Goal: Transaction & Acquisition: Purchase product/service

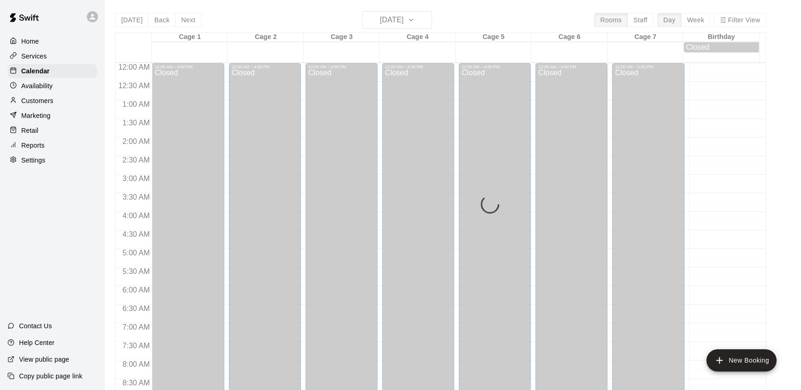
scroll to position [534, 0]
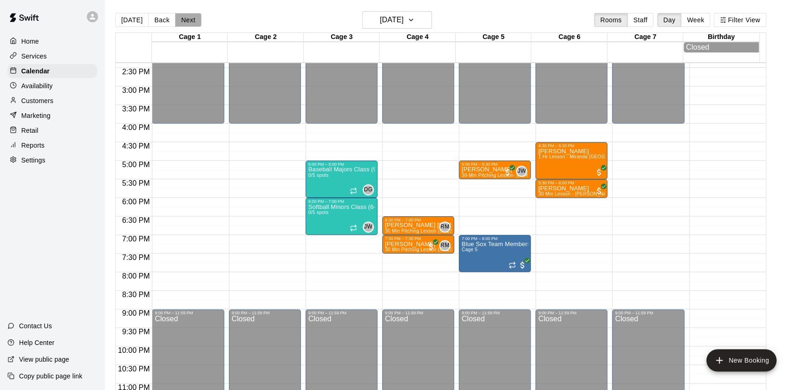
click at [187, 21] on button "Next" at bounding box center [188, 20] width 26 height 14
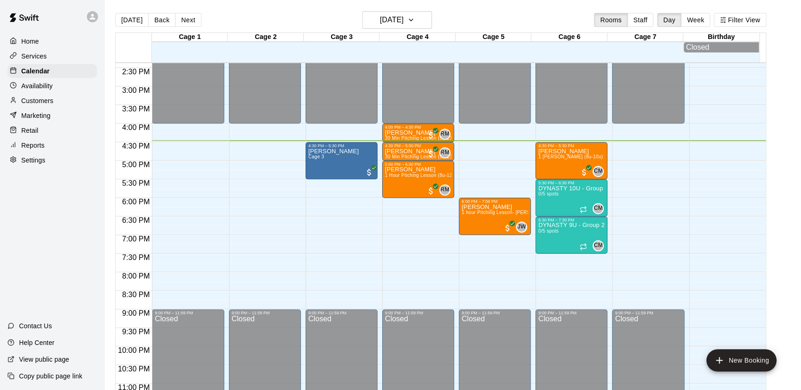
click at [18, 130] on div at bounding box center [16, 130] width 12 height 9
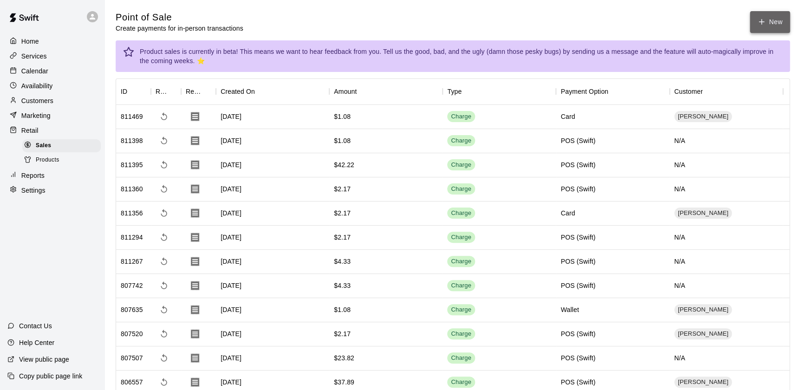
click at [780, 20] on button "New" at bounding box center [770, 22] width 40 height 22
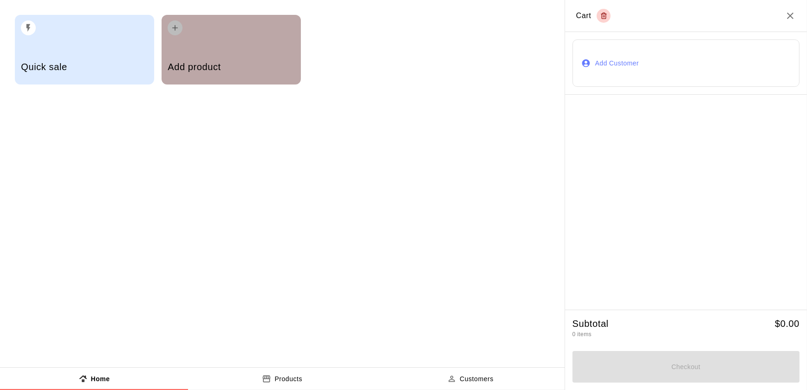
click at [227, 34] on div "button" at bounding box center [231, 25] width 127 height 20
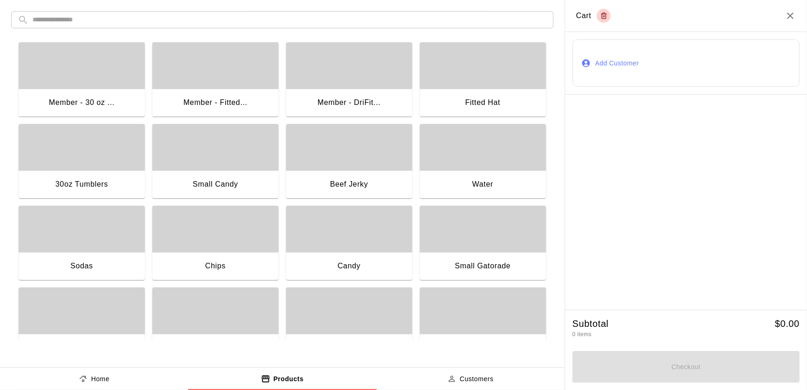
click at [489, 256] on div "Small Gatorade" at bounding box center [483, 267] width 126 height 30
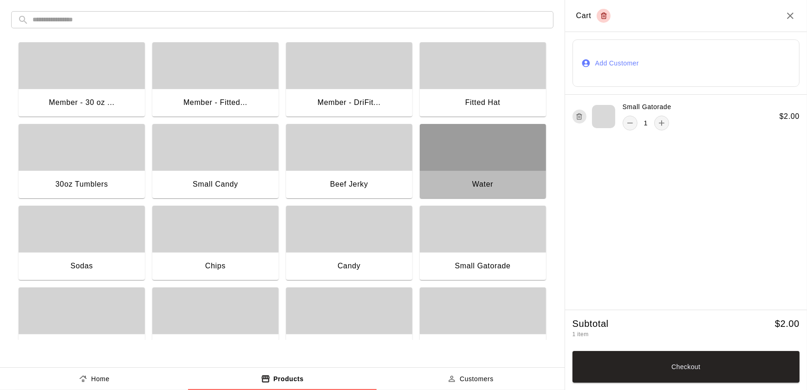
click at [471, 163] on div "button" at bounding box center [483, 147] width 126 height 46
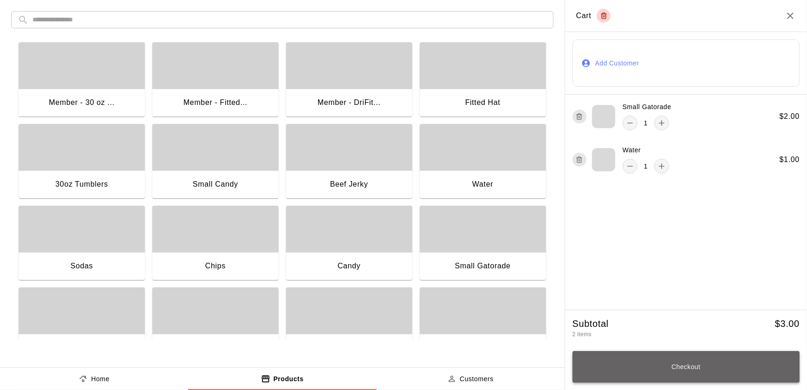
click at [748, 369] on button "Checkout" at bounding box center [686, 367] width 227 height 32
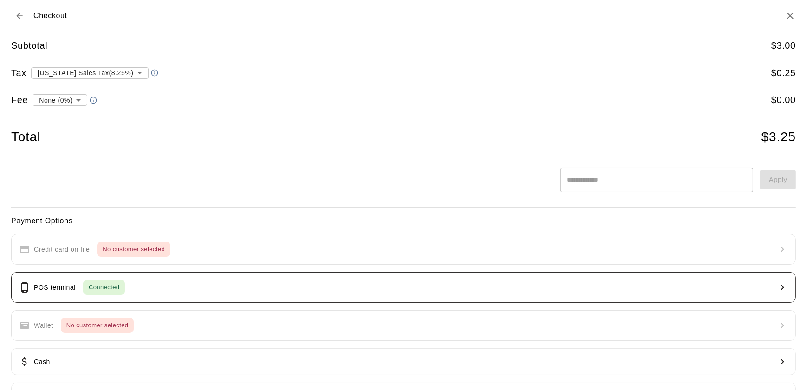
click at [70, 296] on button "POS terminal Connected" at bounding box center [403, 287] width 785 height 31
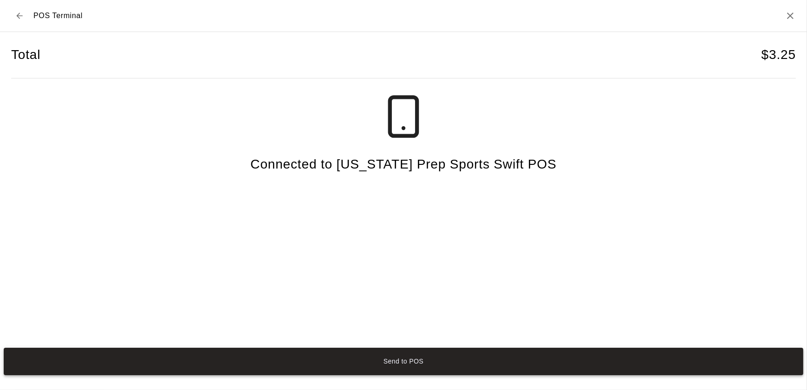
click at [413, 364] on button "Send to POS" at bounding box center [404, 361] width 800 height 27
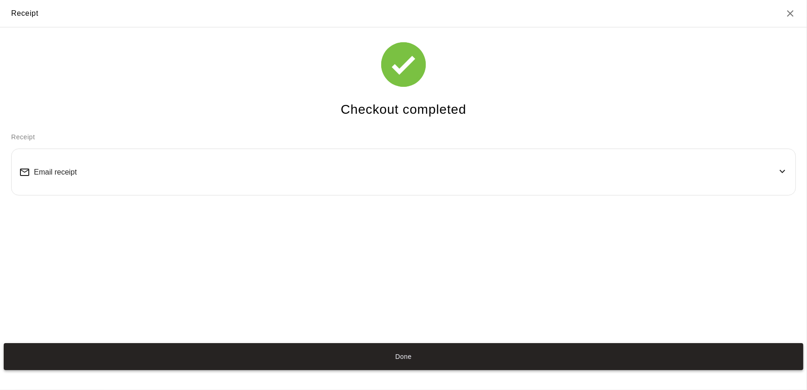
click at [407, 357] on button "Done" at bounding box center [404, 356] width 800 height 27
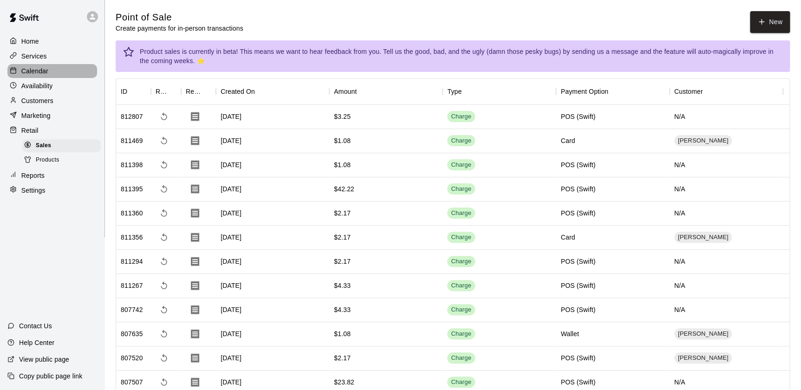
click at [20, 72] on div at bounding box center [16, 71] width 12 height 9
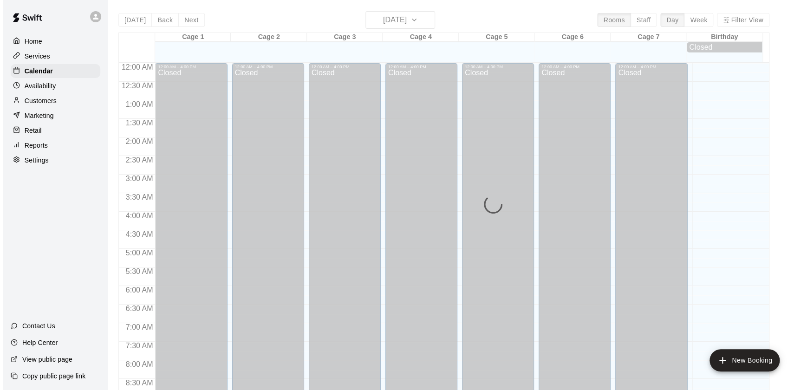
scroll to position [524, 0]
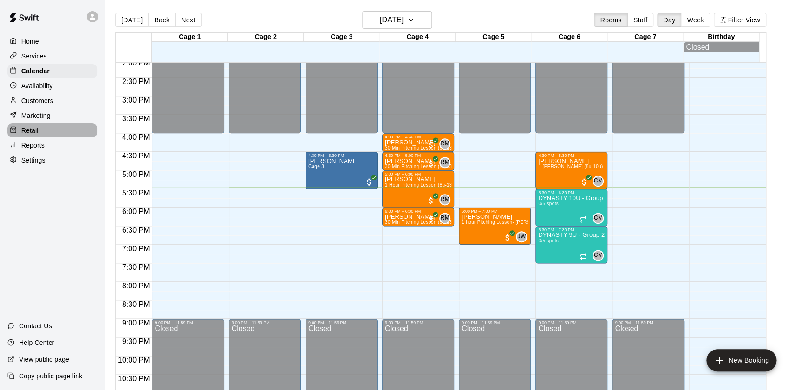
click at [31, 133] on p "Retail" at bounding box center [29, 130] width 17 height 9
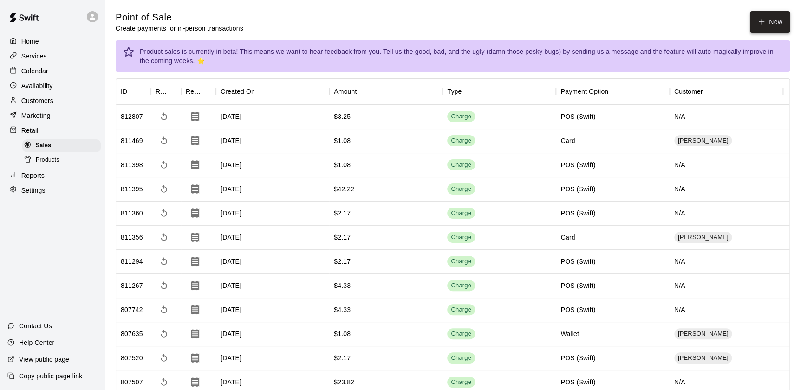
click at [771, 27] on button "New" at bounding box center [770, 22] width 40 height 22
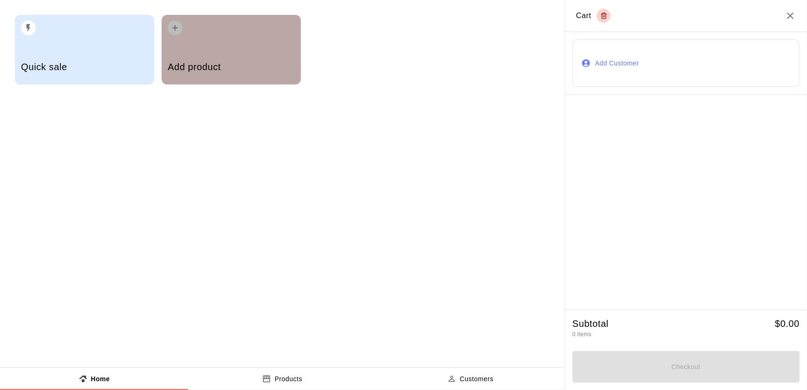
click at [199, 77] on div "Add product" at bounding box center [231, 68] width 127 height 33
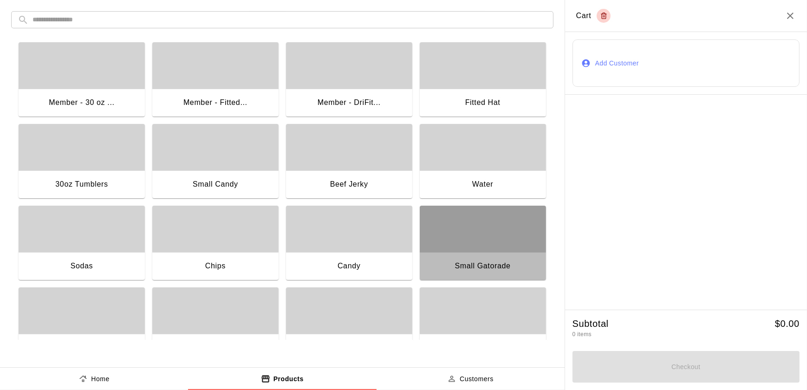
click at [488, 229] on div "button" at bounding box center [483, 229] width 126 height 46
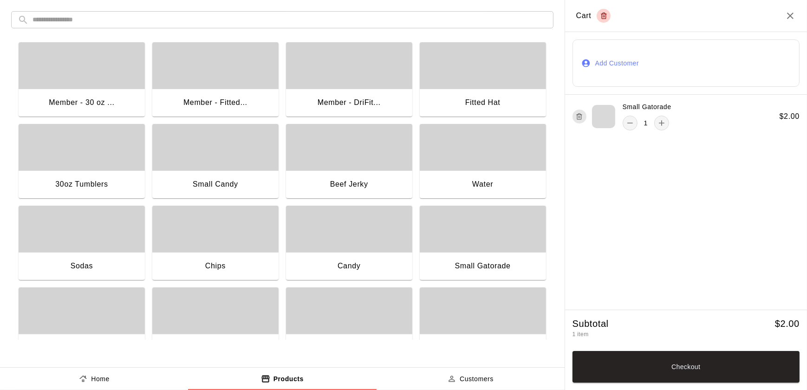
scroll to position [111, 0]
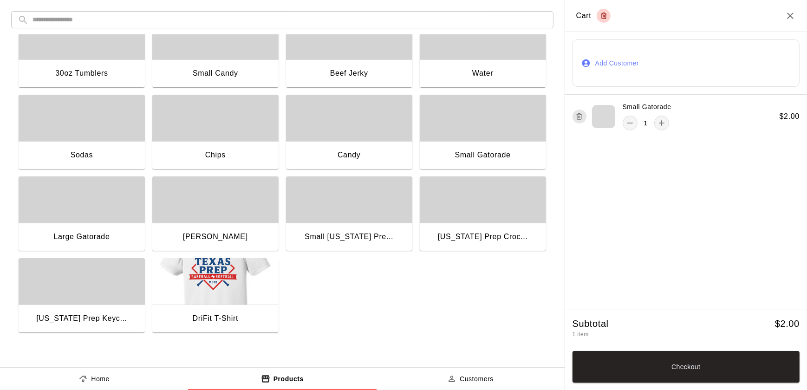
click at [238, 223] on div "[PERSON_NAME]" at bounding box center [215, 238] width 126 height 30
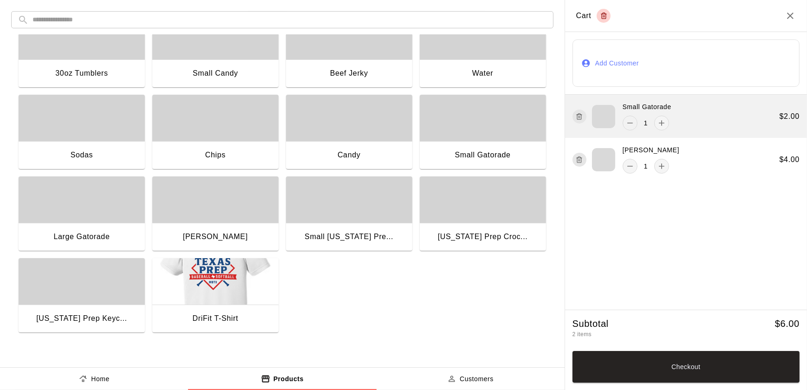
click at [626, 123] on icon "remove" at bounding box center [629, 122] width 9 height 9
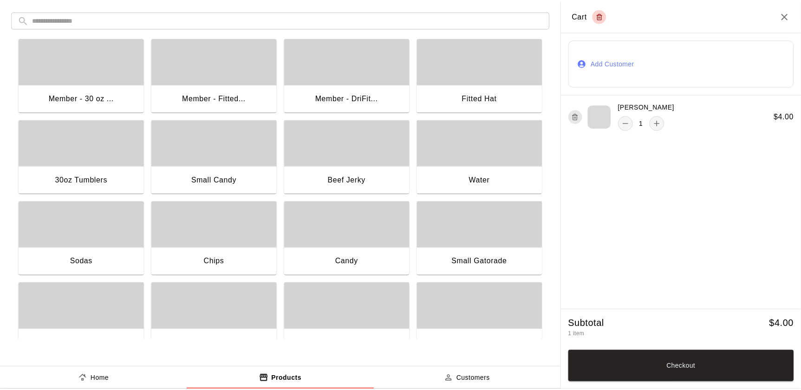
scroll to position [0, 0]
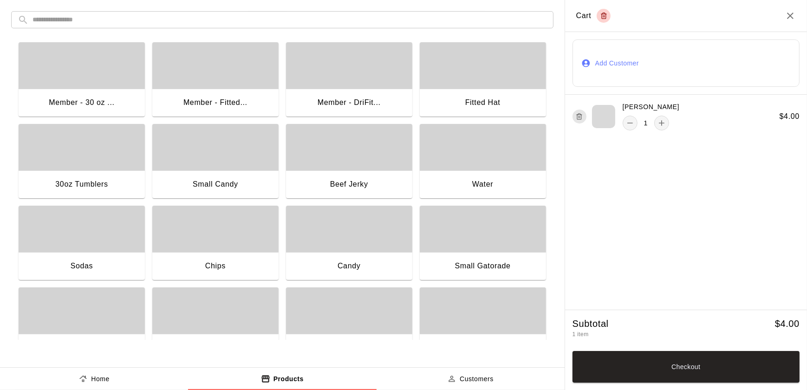
click at [200, 178] on div "Small Candy" at bounding box center [216, 184] width 46 height 12
click at [761, 366] on button "Checkout" at bounding box center [686, 367] width 227 height 32
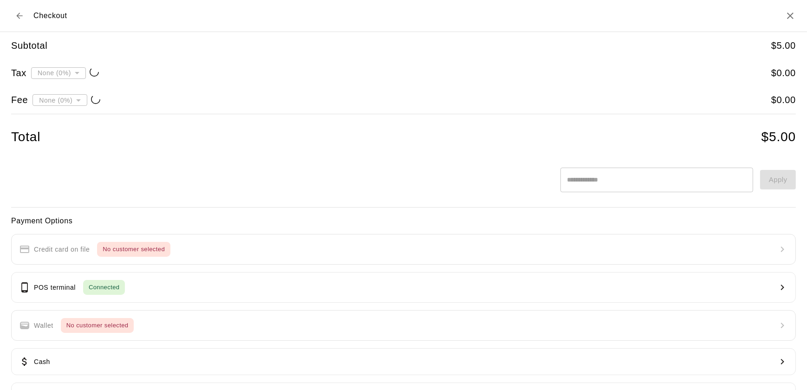
type input "**********"
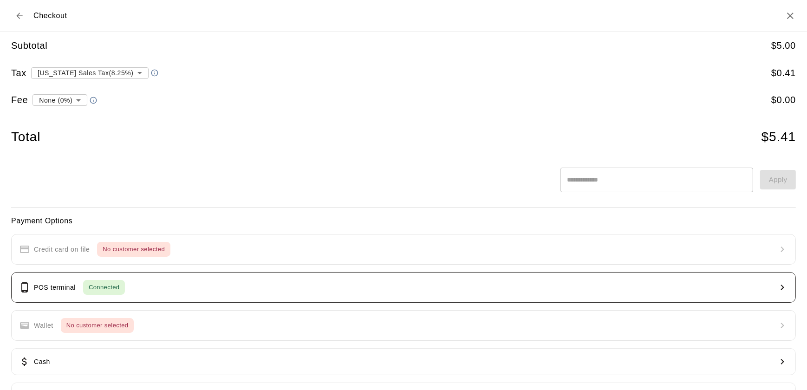
click at [121, 291] on span "Connected" at bounding box center [104, 287] width 42 height 11
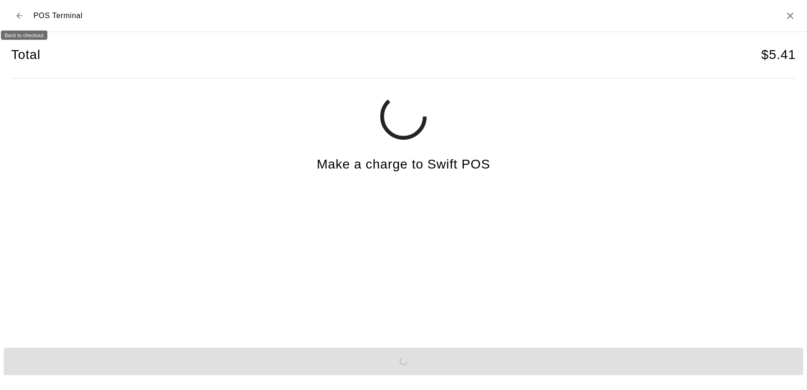
click at [18, 12] on icon "Back to checkout" at bounding box center [19, 15] width 9 height 9
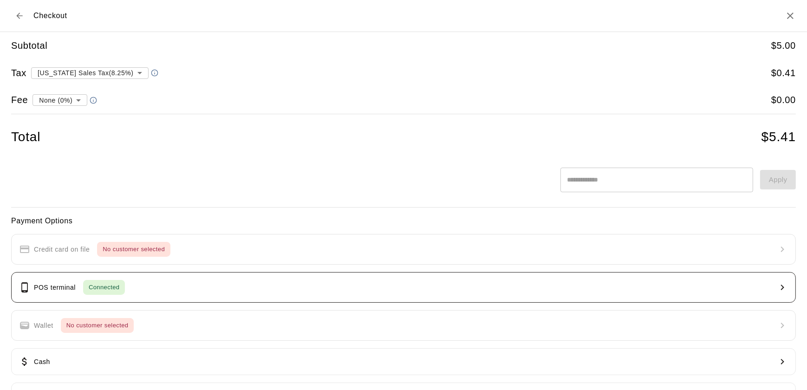
click at [103, 294] on div "Connected" at bounding box center [104, 287] width 42 height 15
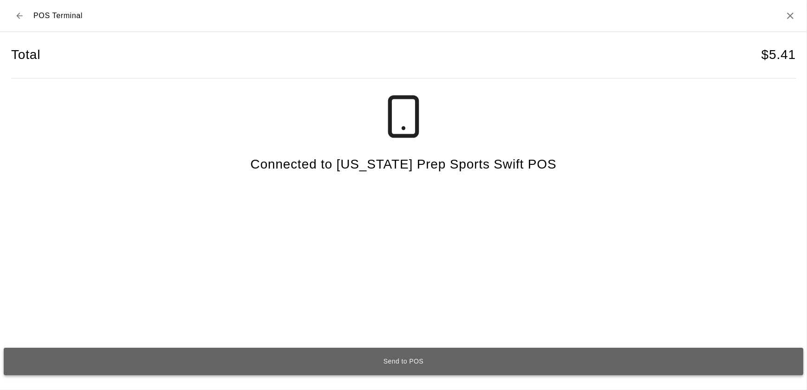
click at [383, 359] on button "Send to POS" at bounding box center [404, 361] width 800 height 27
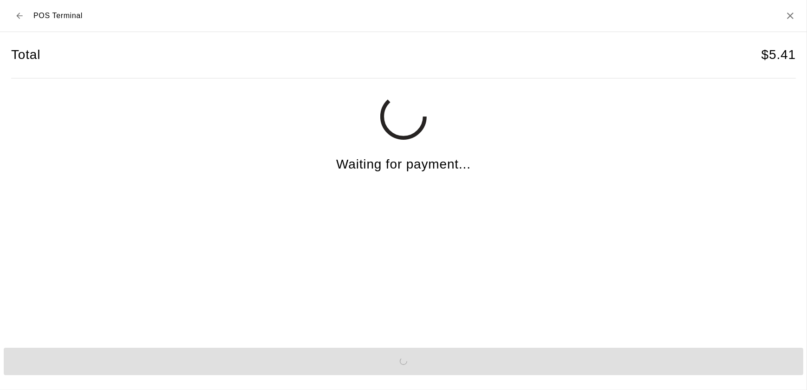
click at [17, 10] on button "Back to checkout" at bounding box center [19, 15] width 17 height 17
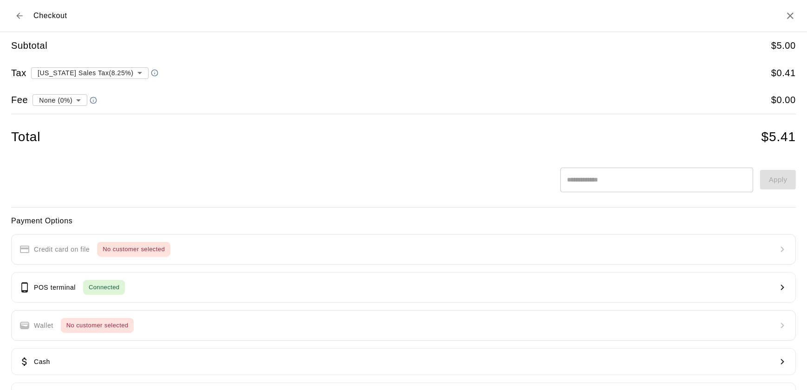
click at [22, 13] on icon "Back to cart" at bounding box center [19, 15] width 9 height 9
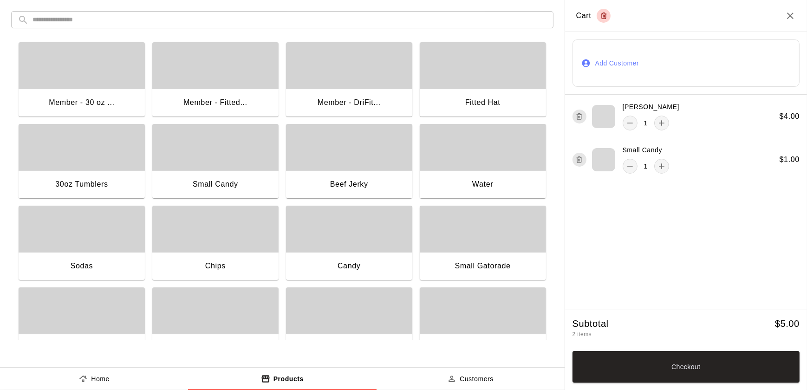
click at [478, 381] on p "Customers" at bounding box center [477, 379] width 34 height 10
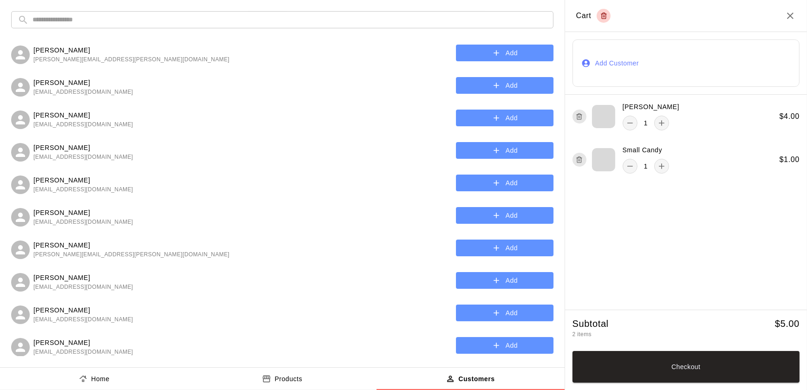
click at [214, 21] on input "text" at bounding box center [290, 19] width 514 height 17
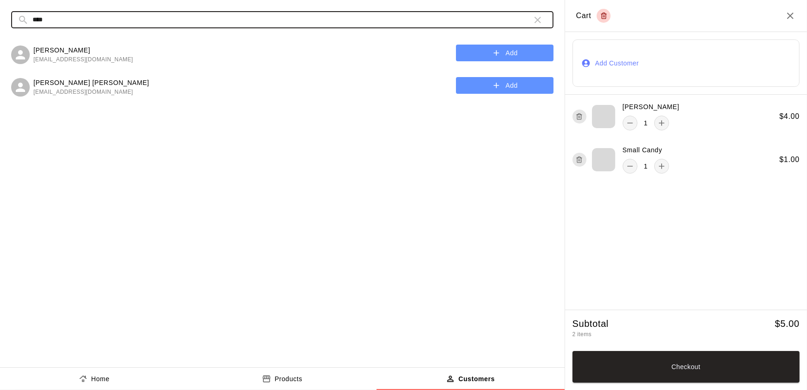
type input "****"
click at [503, 50] on button "Add" at bounding box center [505, 53] width 98 height 17
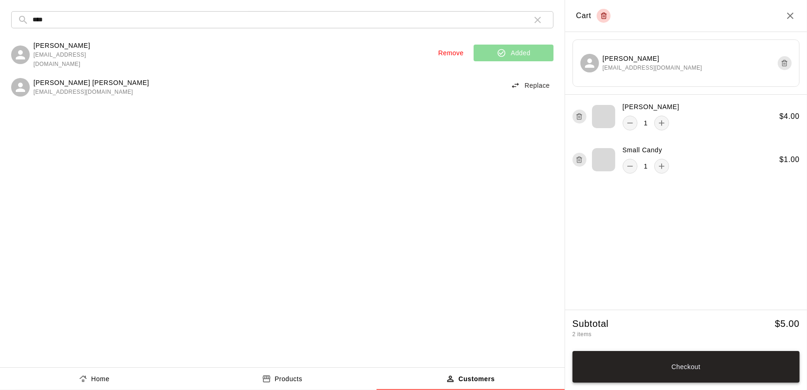
click at [704, 370] on button "Checkout" at bounding box center [686, 367] width 227 height 32
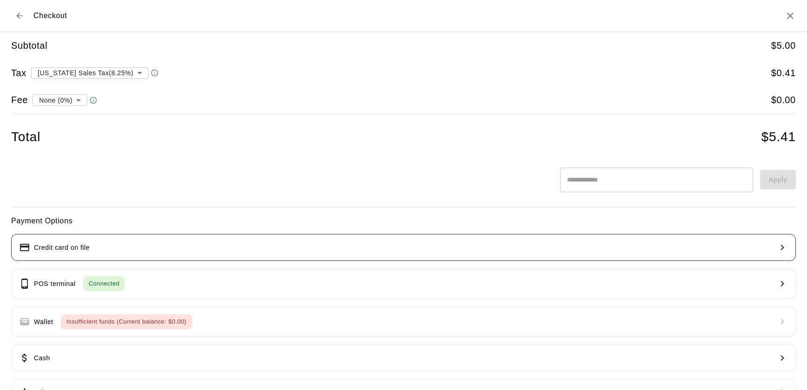
click at [59, 247] on p "Credit card on file" at bounding box center [62, 248] width 56 height 10
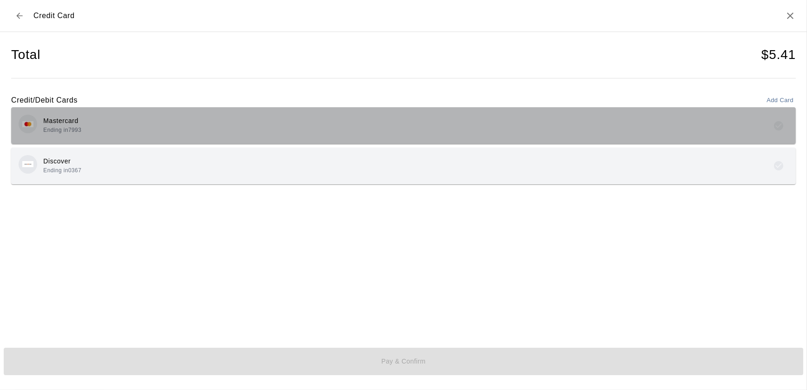
click at [356, 141] on div "Mastercard Ending in 7993" at bounding box center [403, 125] width 785 height 37
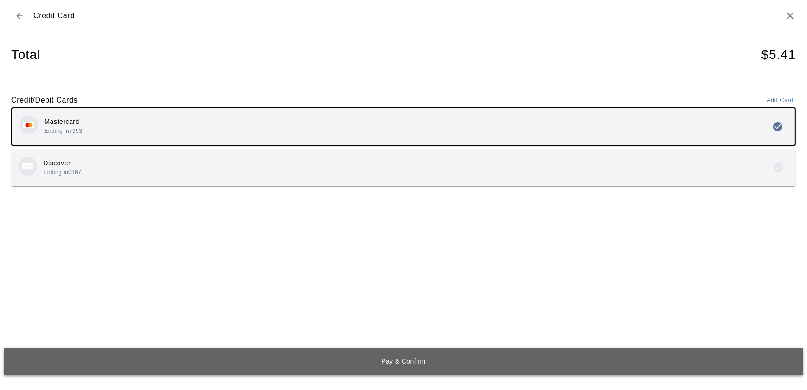
click at [458, 352] on button "Pay & Confirm" at bounding box center [404, 361] width 800 height 27
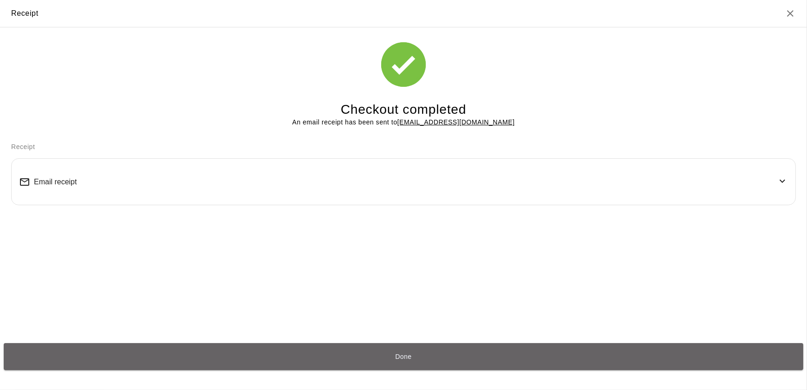
click at [402, 351] on button "Done" at bounding box center [404, 356] width 800 height 27
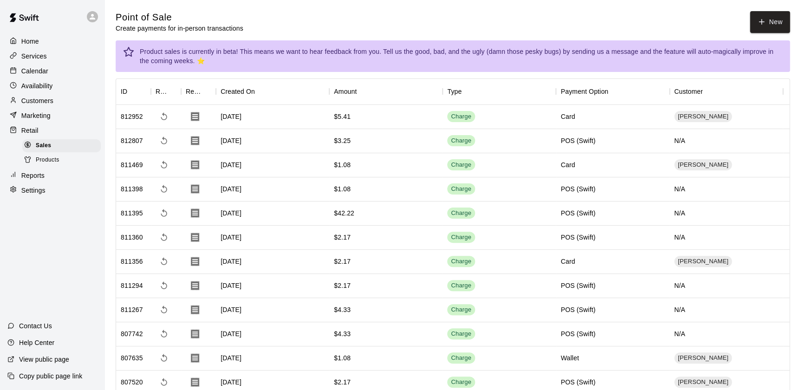
click at [40, 68] on p "Calendar" at bounding box center [34, 70] width 27 height 9
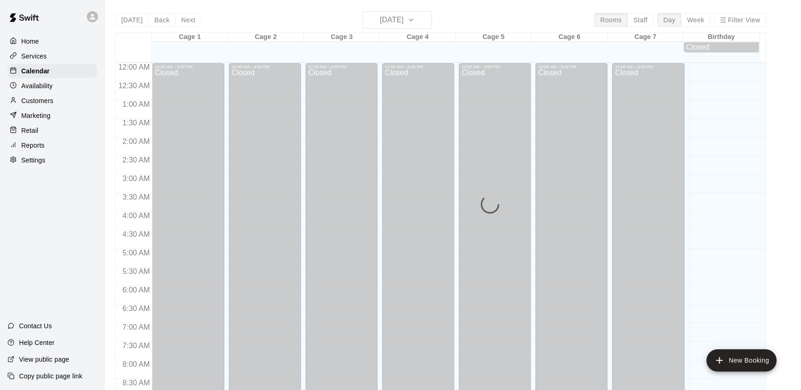
scroll to position [524, 0]
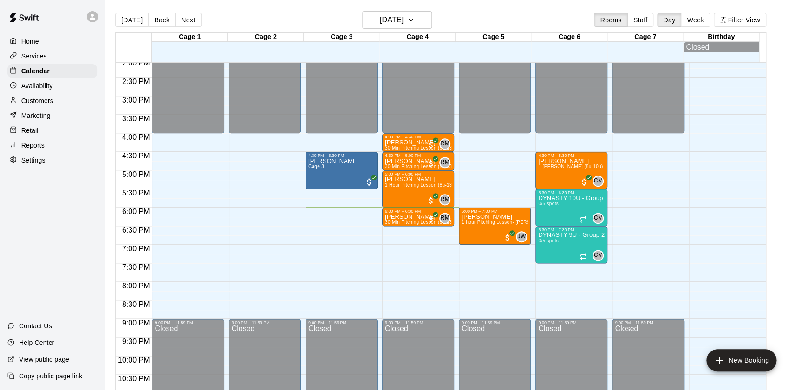
click at [379, 229] on div at bounding box center [344, 230] width 76 height 9
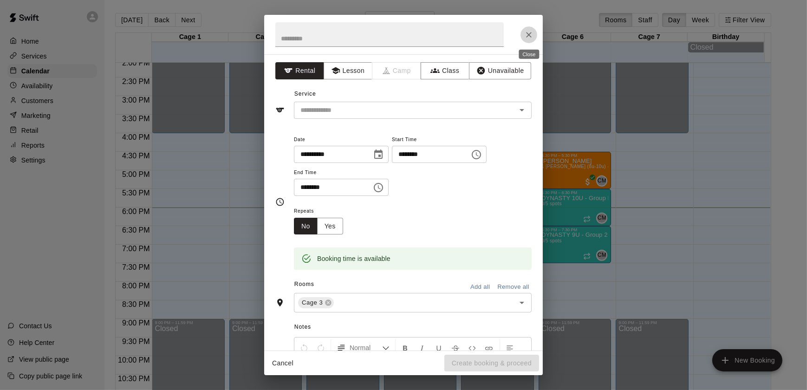
click at [526, 33] on icon "Close" at bounding box center [528, 34] width 9 height 9
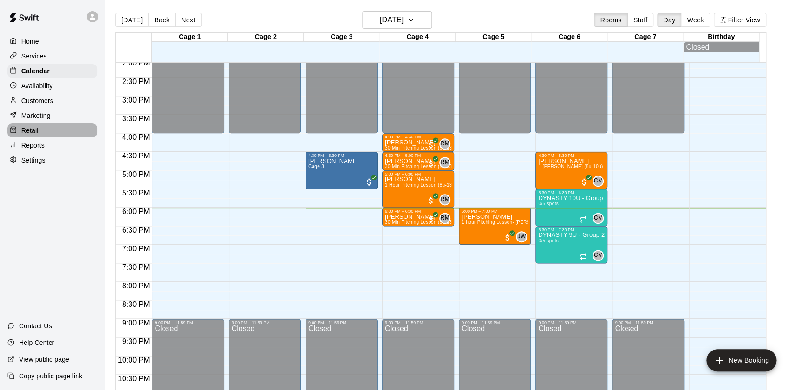
click at [31, 132] on p "Retail" at bounding box center [29, 130] width 17 height 9
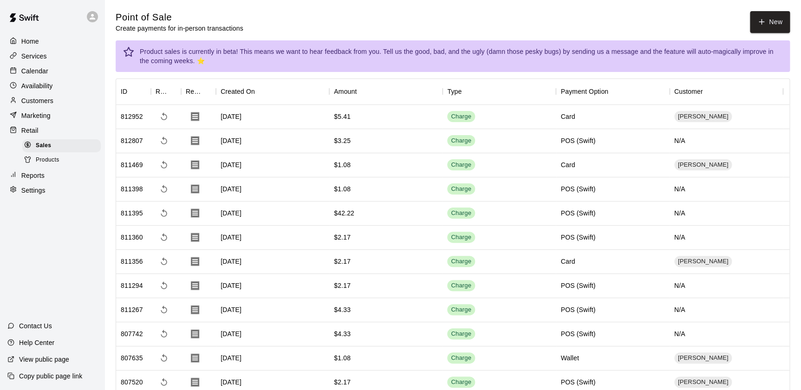
click at [765, 49] on div "Product sales is currently in beta! This means we want to hear feedback from yo…" at bounding box center [461, 56] width 643 height 26
click at [765, 32] on button "New" at bounding box center [770, 22] width 40 height 22
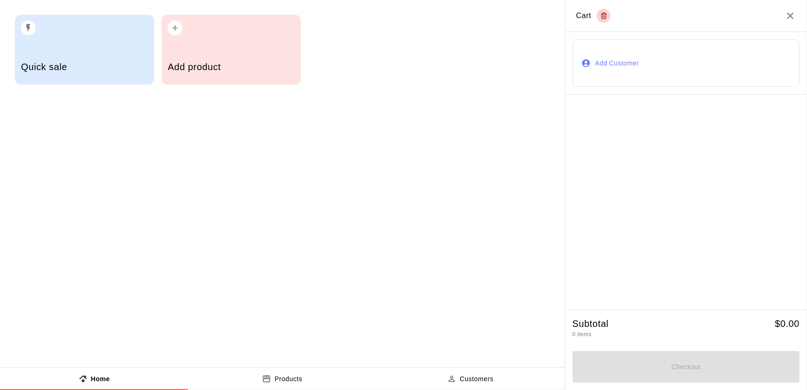
click at [247, 30] on div "button" at bounding box center [231, 25] width 127 height 20
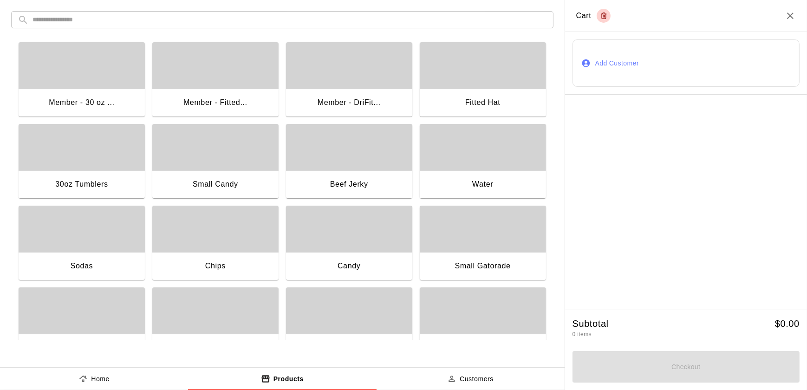
click at [490, 243] on div "button" at bounding box center [483, 229] width 126 height 46
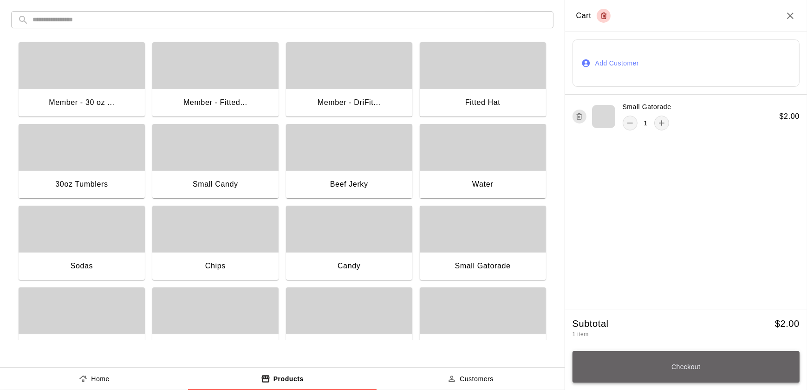
click at [707, 351] on button "Checkout" at bounding box center [686, 367] width 227 height 32
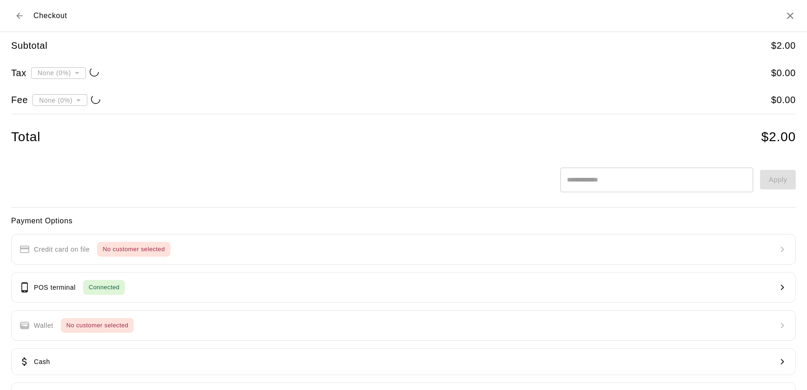
type input "**********"
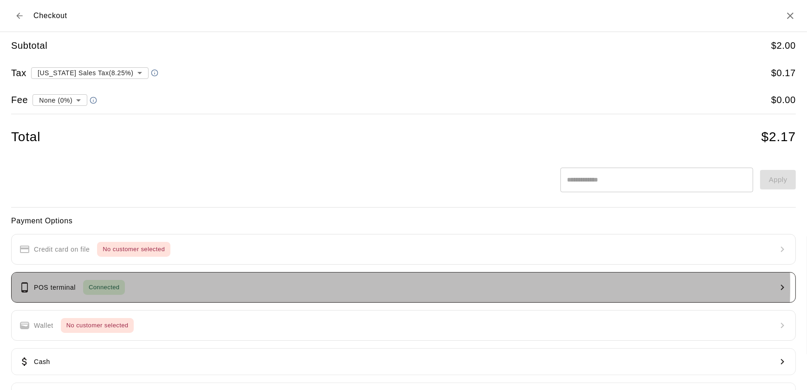
click at [217, 286] on button "POS terminal Connected" at bounding box center [403, 287] width 785 height 31
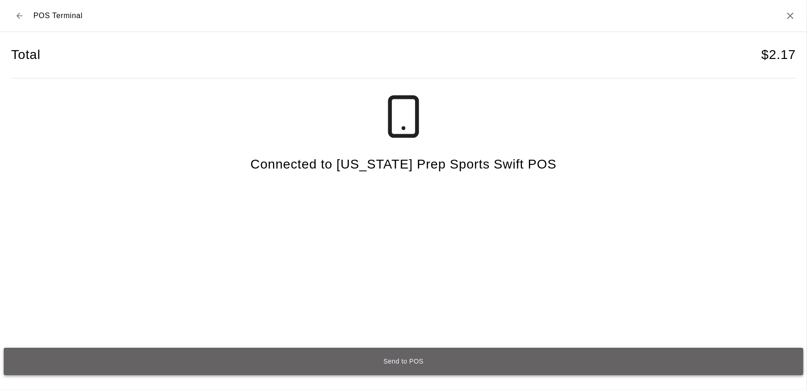
click at [399, 353] on button "Send to POS" at bounding box center [404, 361] width 800 height 27
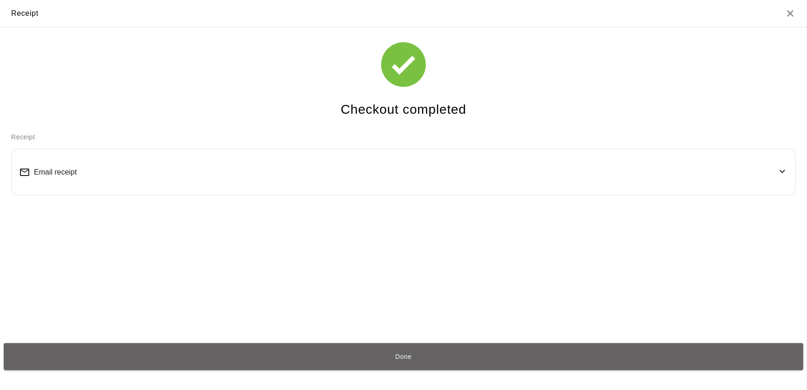
click at [399, 353] on button "Done" at bounding box center [404, 356] width 800 height 27
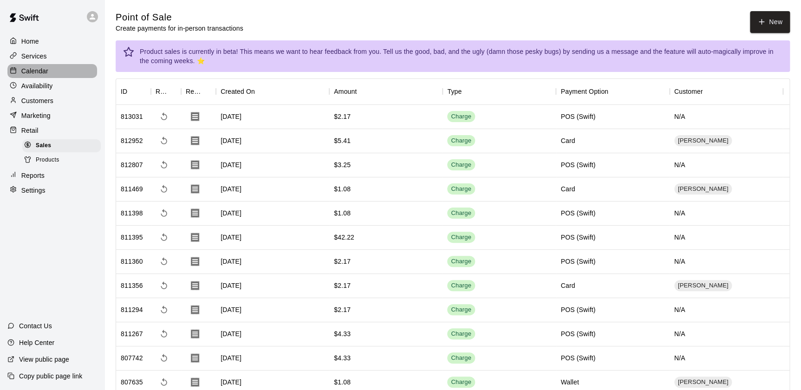
click at [31, 69] on p "Calendar" at bounding box center [34, 70] width 27 height 9
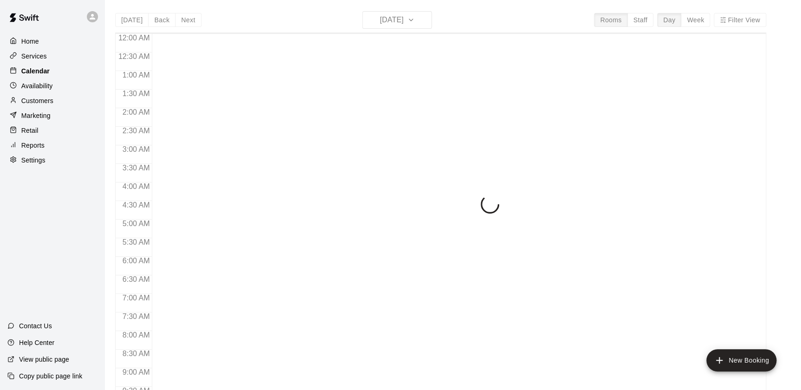
scroll to position [524, 0]
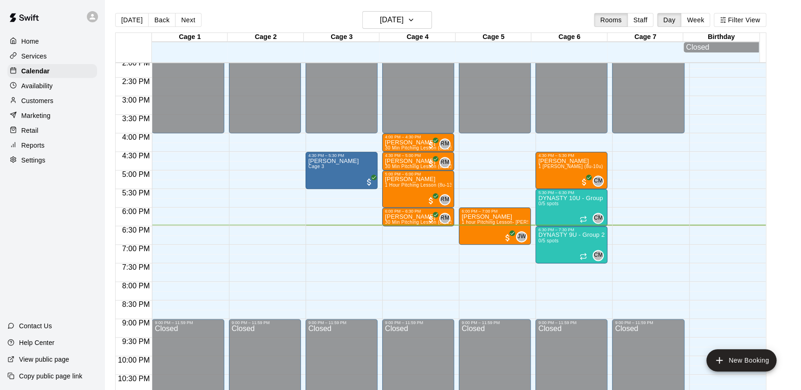
click at [35, 127] on div "Retail" at bounding box center [52, 131] width 90 height 14
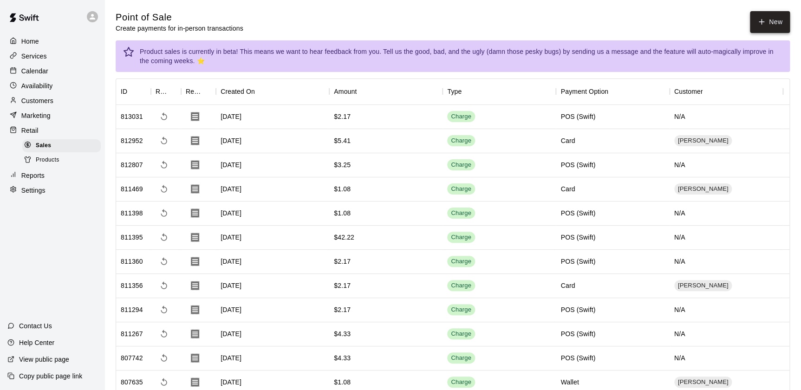
click at [761, 27] on button "New" at bounding box center [770, 22] width 40 height 22
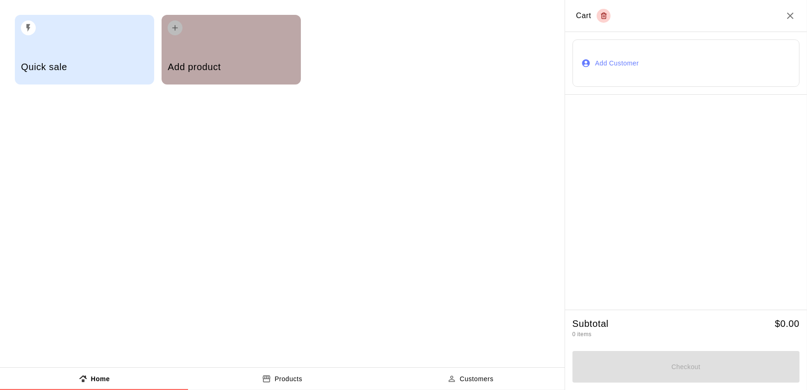
click at [239, 49] on div "Add product" at bounding box center [231, 50] width 139 height 70
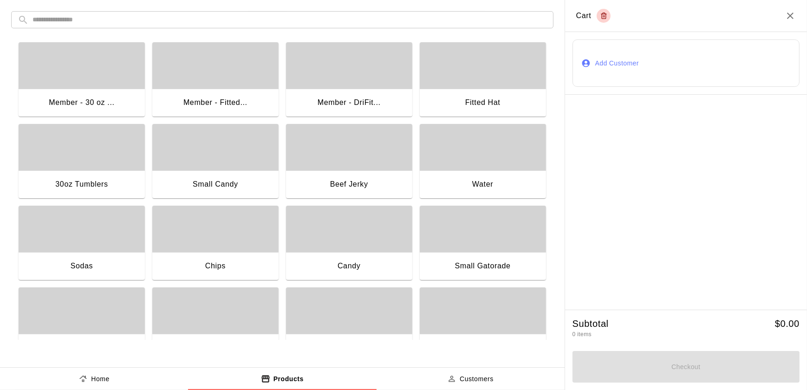
click at [221, 237] on div "button" at bounding box center [215, 229] width 126 height 46
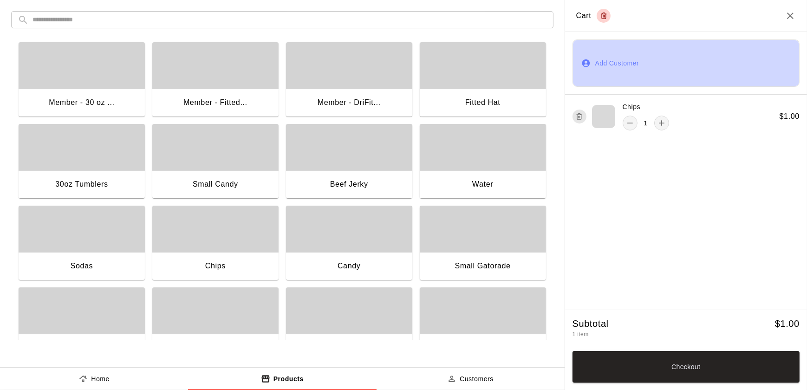
click at [675, 79] on button "Add Customer" at bounding box center [686, 62] width 227 height 47
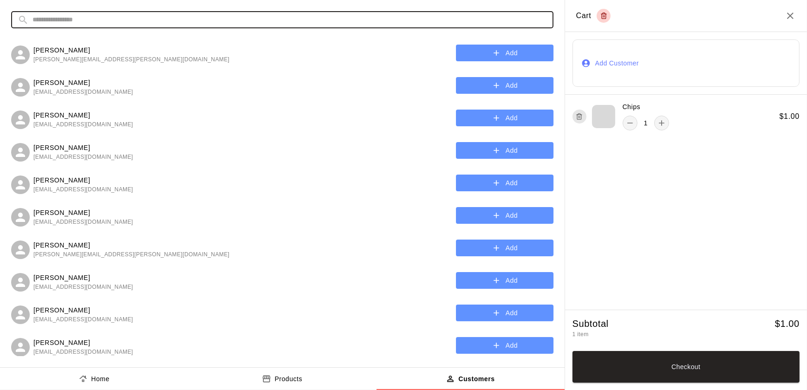
click at [257, 26] on input "text" at bounding box center [290, 19] width 514 height 17
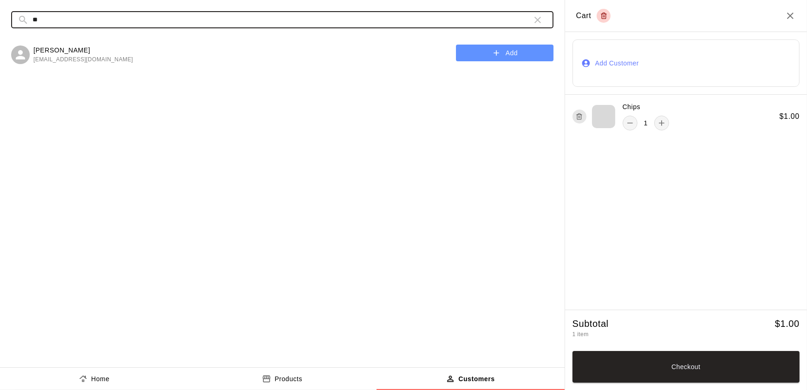
type input "*"
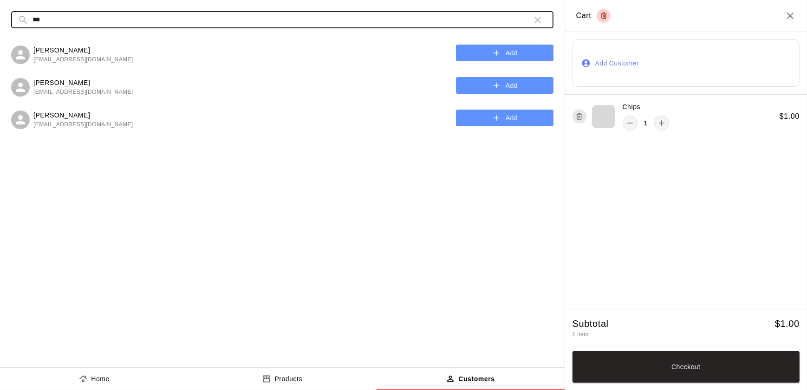
type input "***"
click at [488, 55] on button "Add" at bounding box center [505, 53] width 98 height 17
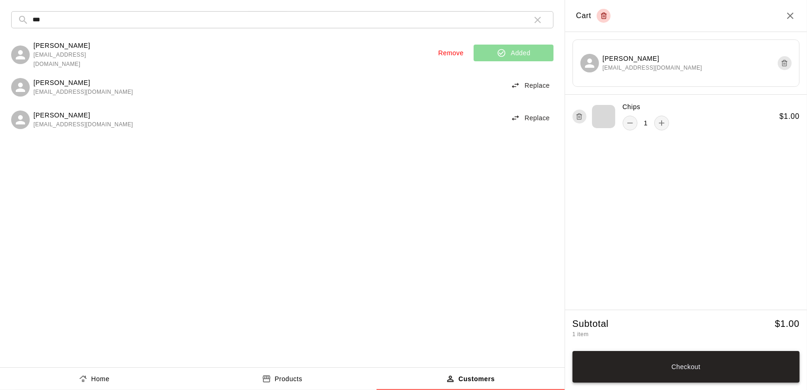
click at [663, 362] on button "Checkout" at bounding box center [686, 367] width 227 height 32
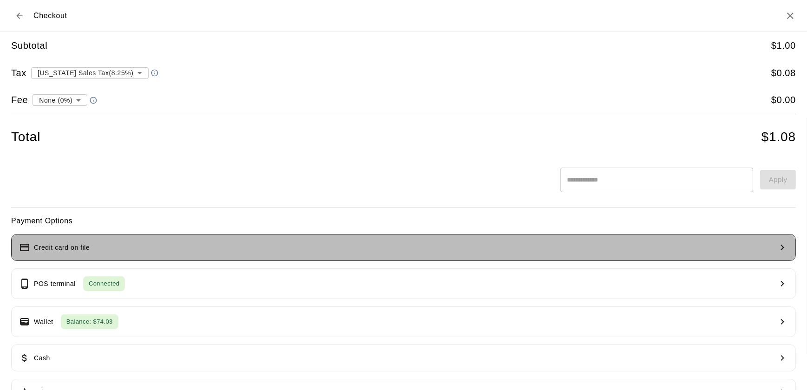
click at [505, 244] on button "Credit card on file" at bounding box center [403, 247] width 785 height 27
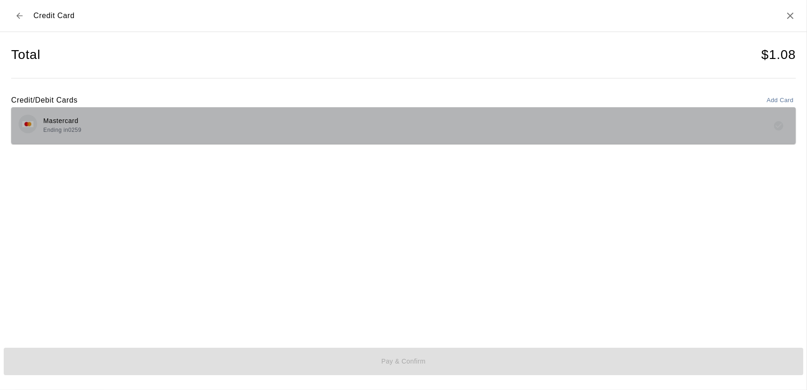
click at [418, 131] on div "Mastercard Ending in 0259" at bounding box center [404, 126] width 770 height 22
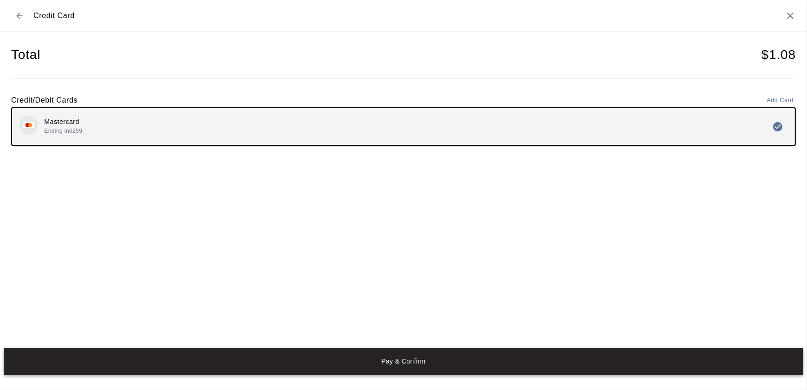
click at [436, 356] on button "Pay & Confirm" at bounding box center [404, 361] width 800 height 27
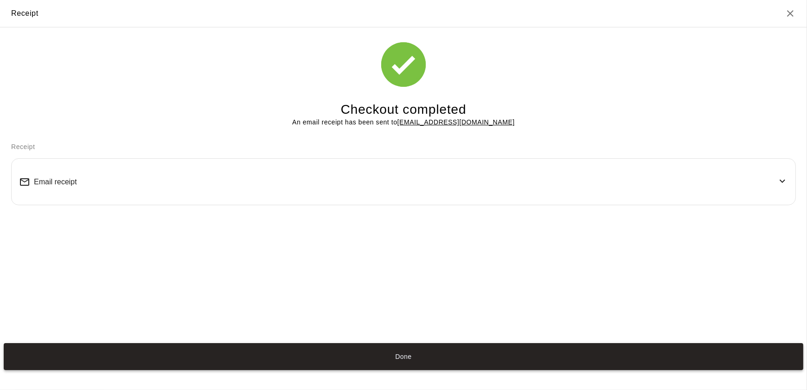
click at [477, 353] on button "Done" at bounding box center [404, 356] width 800 height 27
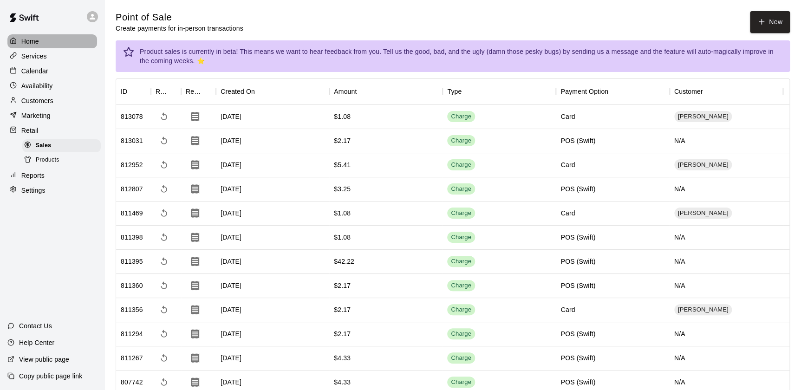
click at [42, 36] on div "Home" at bounding box center [52, 41] width 90 height 14
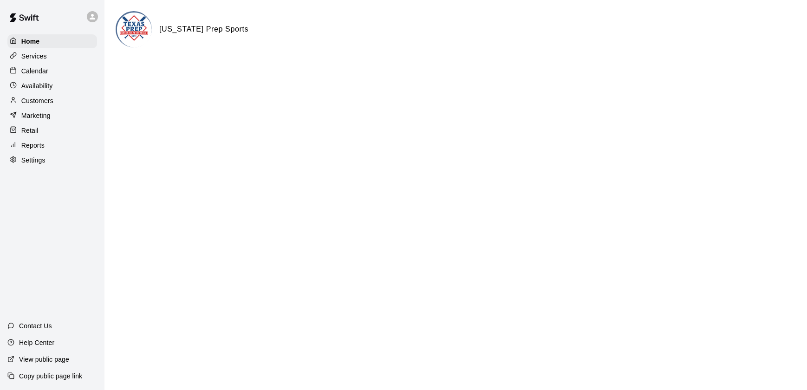
click at [27, 75] on p "Calendar" at bounding box center [34, 70] width 27 height 9
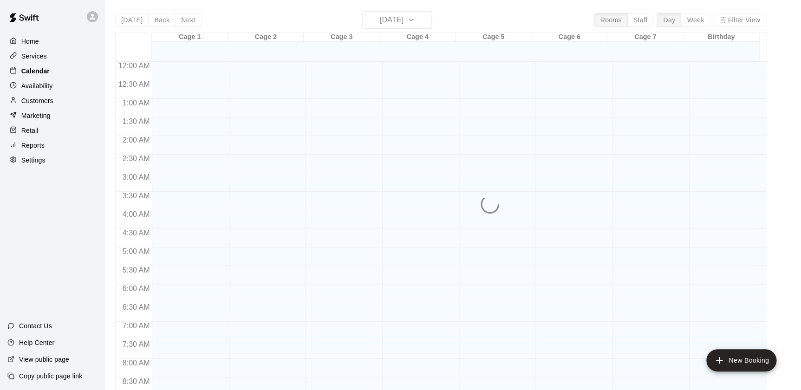
scroll to position [524, 0]
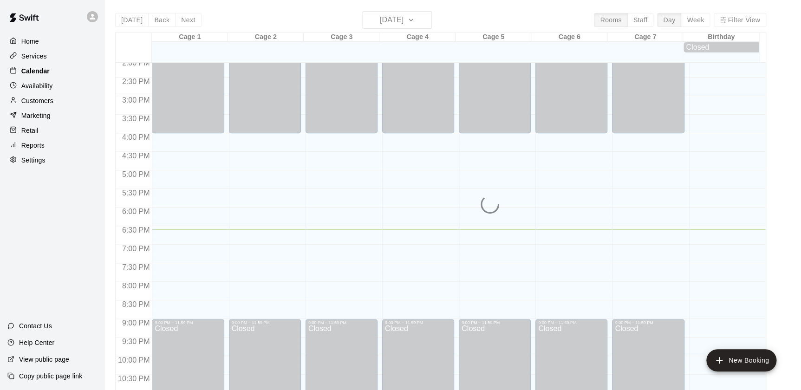
click at [28, 73] on p "Calendar" at bounding box center [35, 70] width 28 height 9
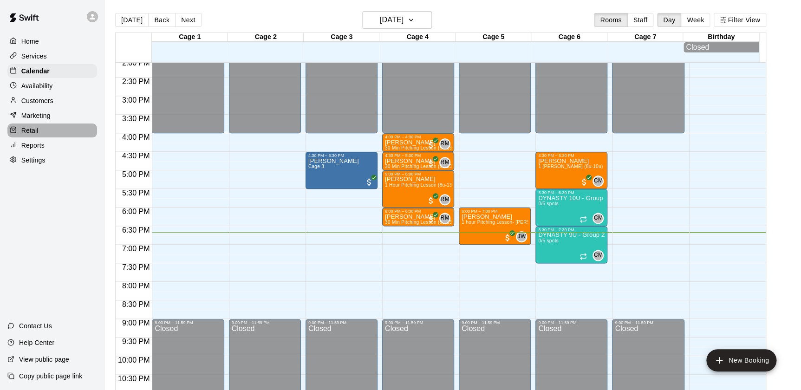
click at [36, 132] on p "Retail" at bounding box center [29, 130] width 17 height 9
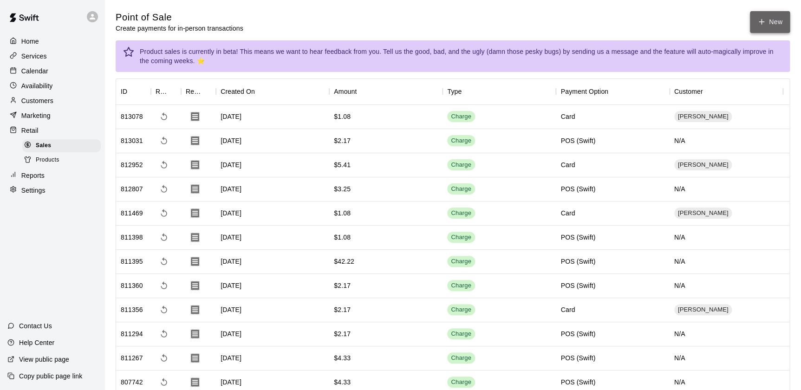
click at [780, 15] on button "New" at bounding box center [770, 22] width 40 height 22
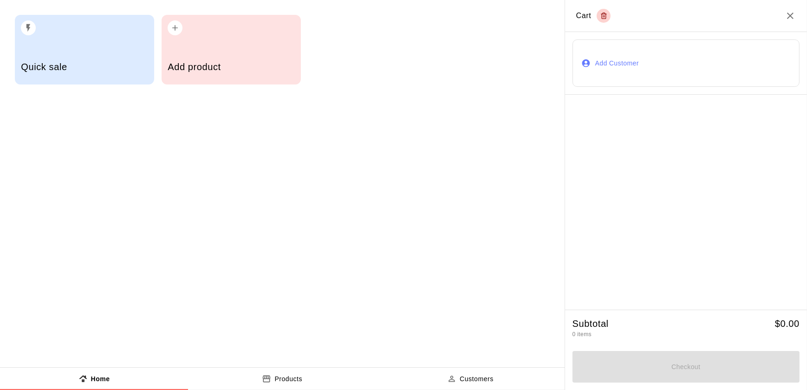
click at [605, 62] on button "Add Customer" at bounding box center [686, 62] width 227 height 47
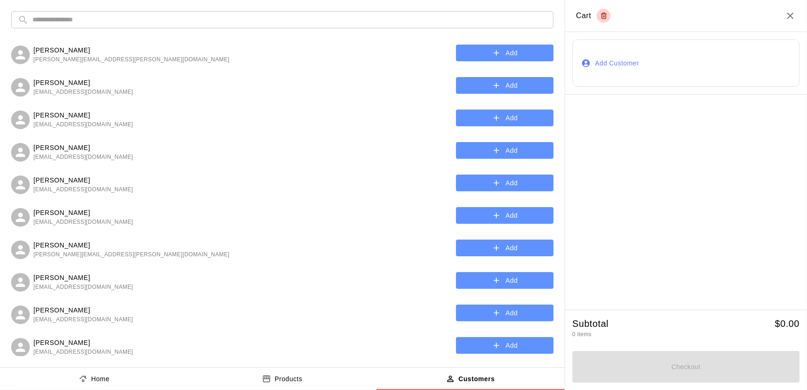
click at [218, 30] on div "​ ​ Hunter Ullrich [EMAIL_ADDRESS][PERSON_NAME][DOMAIN_NAME] Add [PERSON_NAME] …" at bounding box center [282, 183] width 565 height 367
click at [210, 25] on input "text" at bounding box center [290, 19] width 514 height 17
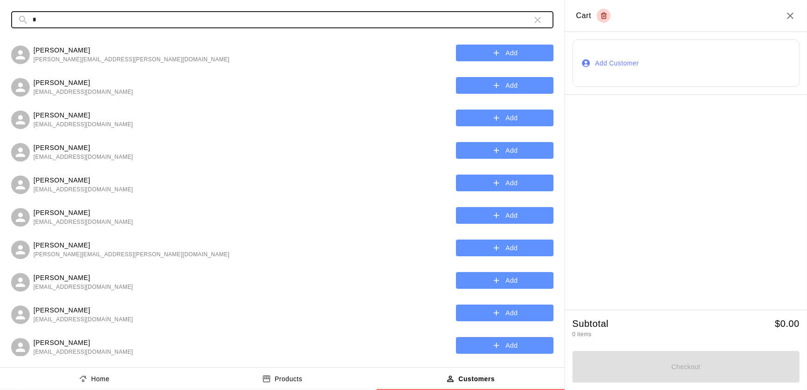
type input "***"
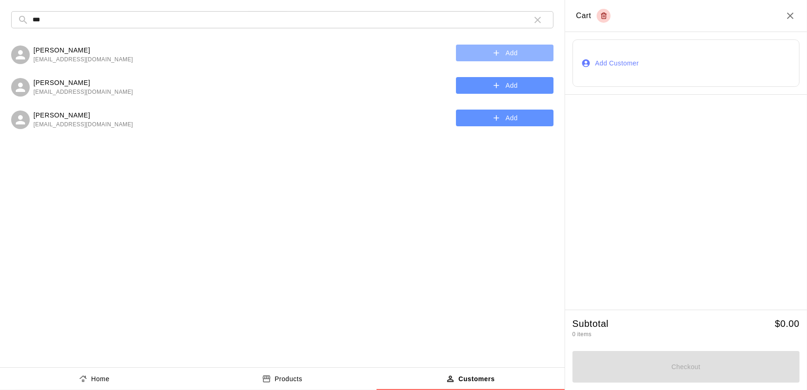
click at [514, 49] on button "Add" at bounding box center [505, 53] width 98 height 17
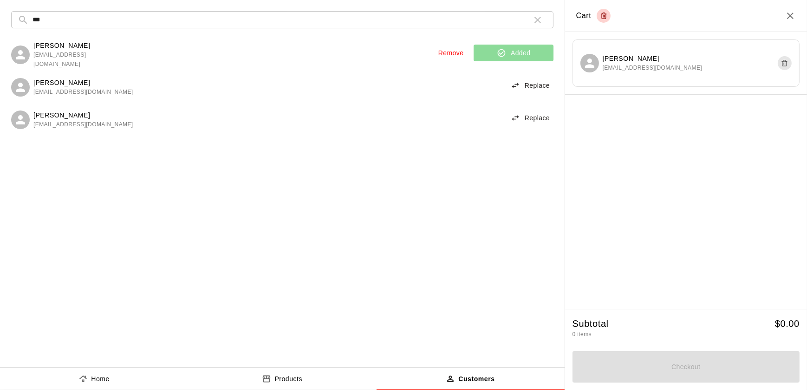
click at [307, 378] on button "Products" at bounding box center [282, 379] width 188 height 22
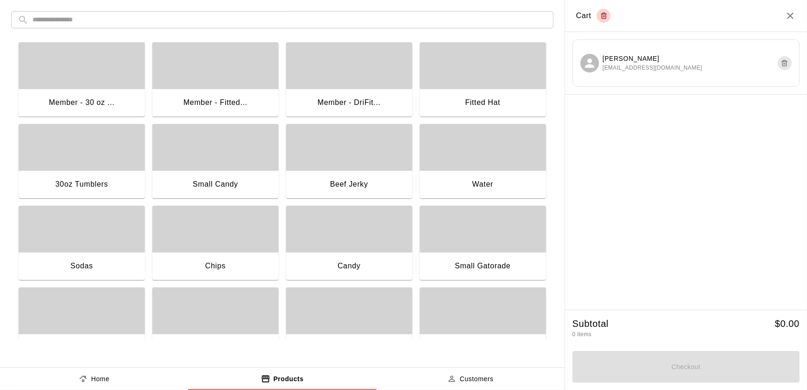
click at [112, 260] on div "Sodas" at bounding box center [82, 267] width 126 height 30
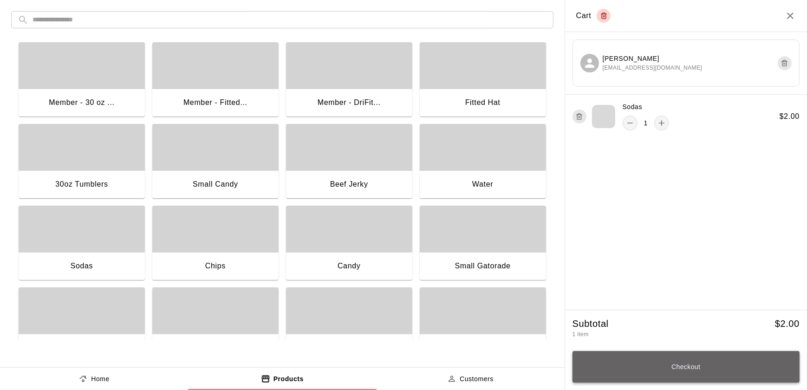
click at [645, 354] on button "Checkout" at bounding box center [686, 367] width 227 height 32
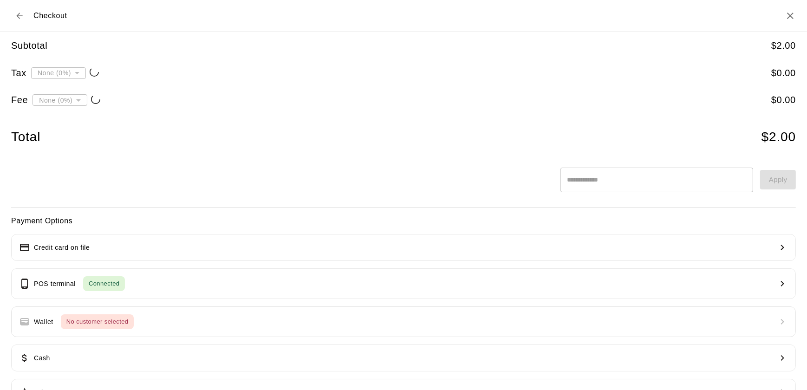
type input "**********"
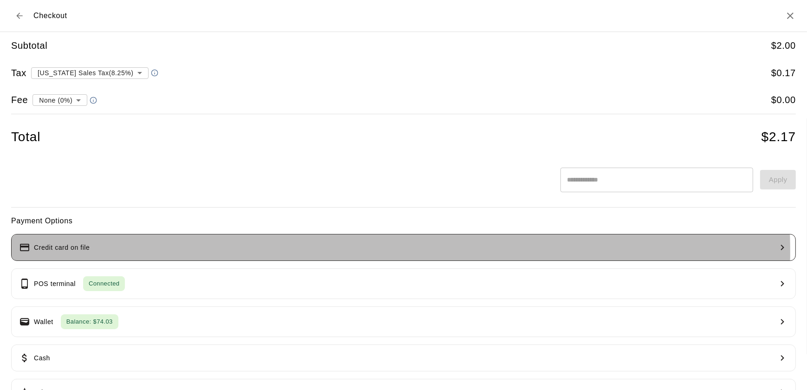
click at [262, 252] on button "Credit card on file" at bounding box center [403, 247] width 785 height 27
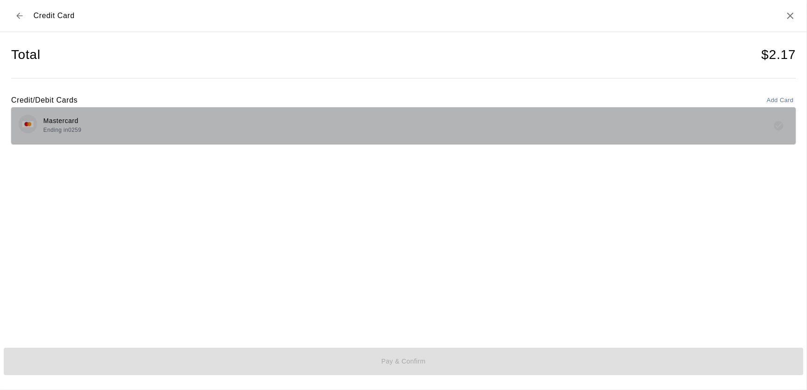
click at [212, 134] on div "Mastercard Ending in 0259" at bounding box center [404, 126] width 770 height 22
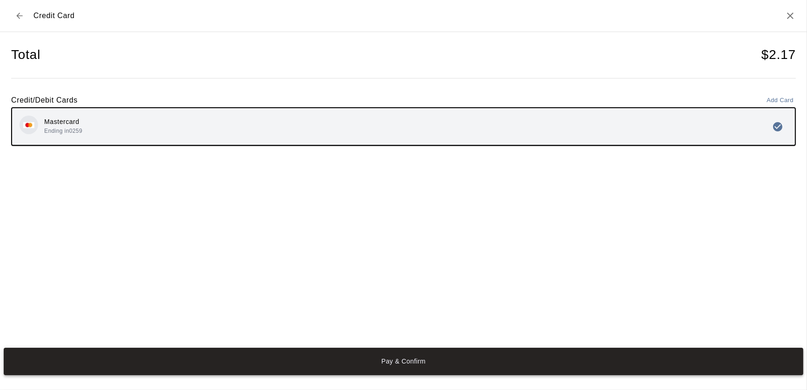
click at [326, 364] on button "Pay & Confirm" at bounding box center [404, 361] width 800 height 27
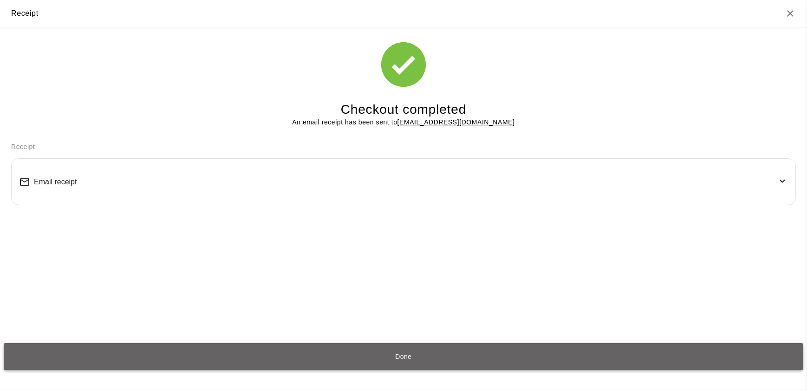
click at [306, 366] on button "Done" at bounding box center [404, 356] width 800 height 27
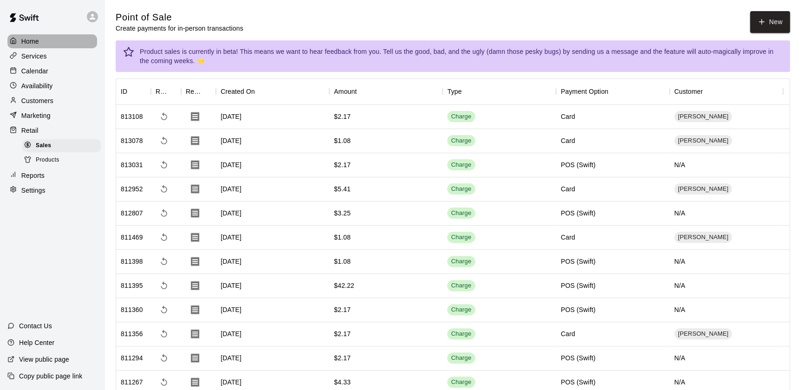
click at [44, 37] on div "Home" at bounding box center [52, 41] width 90 height 14
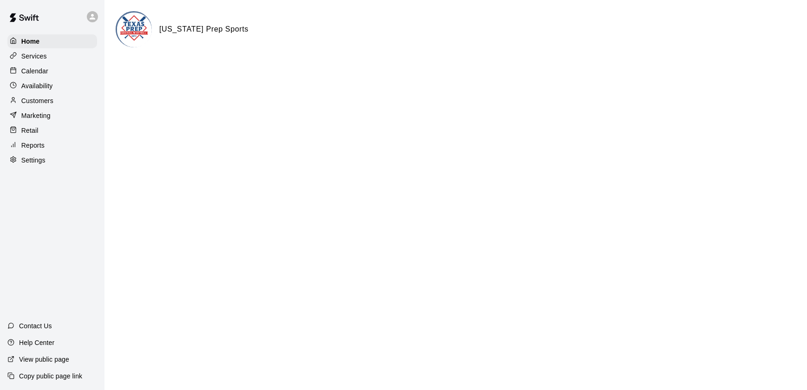
click at [20, 75] on div at bounding box center [16, 71] width 12 height 9
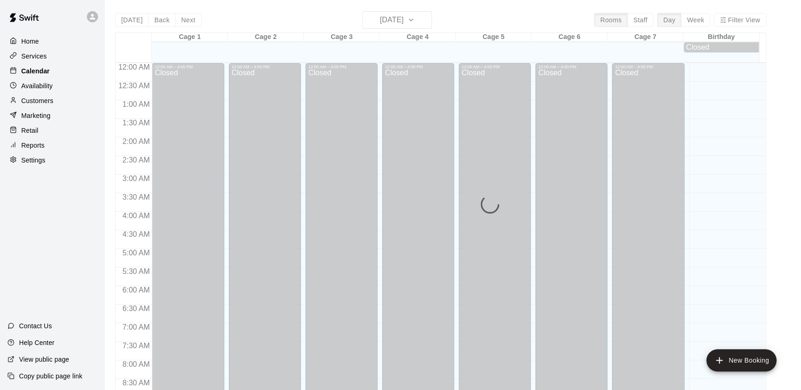
scroll to position [524, 0]
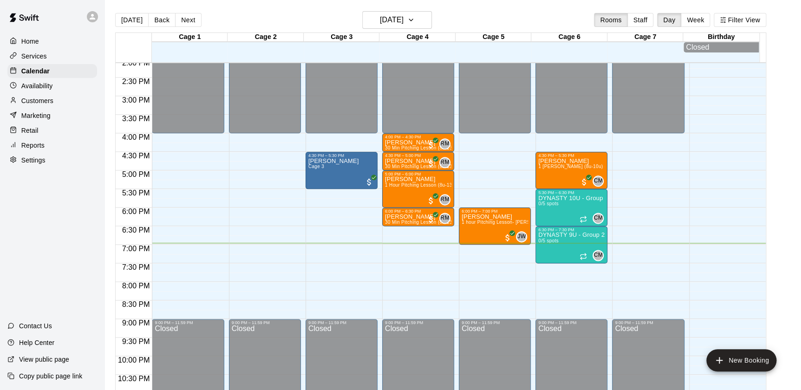
click at [796, 182] on main "[DATE] Back [DATE][DATE] Rooms Staff Day Week Filter View Cage 1 12 Fri Cage 2 …" at bounding box center [452, 206] width 689 height 390
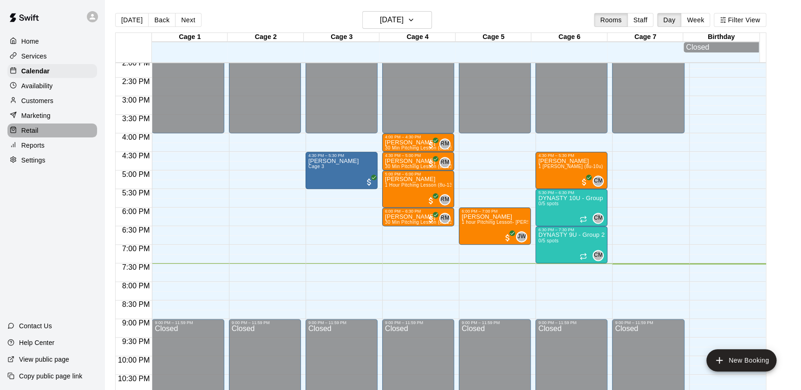
click at [30, 126] on div "Retail" at bounding box center [52, 131] width 90 height 14
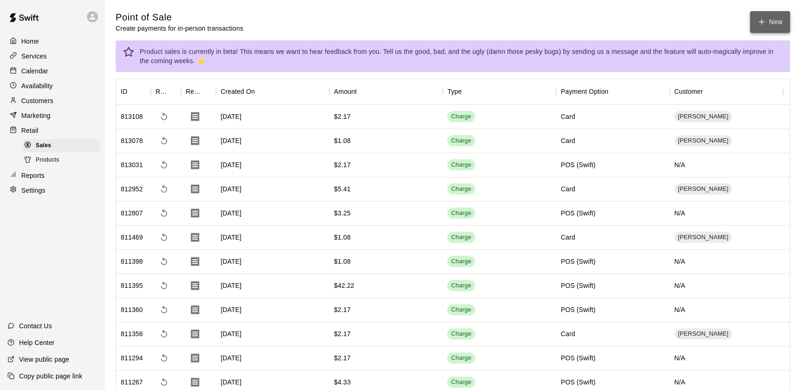
click at [765, 26] on icon "button" at bounding box center [761, 22] width 8 height 8
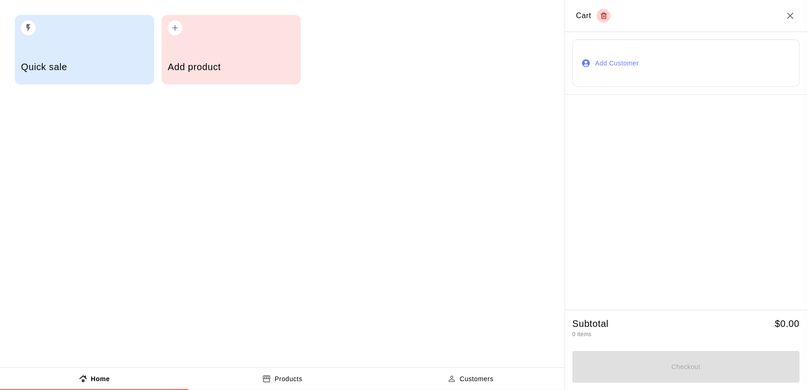
click at [221, 34] on div "button" at bounding box center [231, 25] width 127 height 20
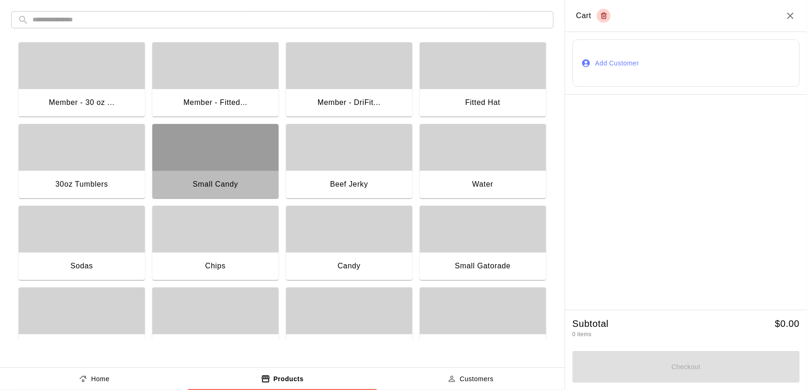
click at [218, 139] on div "button" at bounding box center [215, 147] width 126 height 46
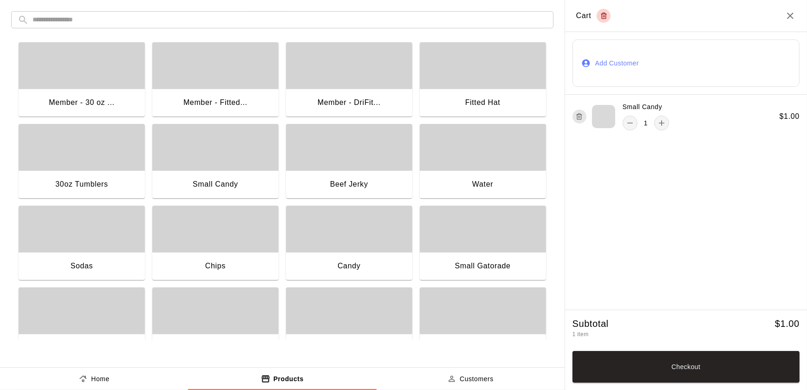
click at [481, 188] on div "Water" at bounding box center [482, 184] width 21 height 12
click at [683, 374] on button "Checkout" at bounding box center [686, 367] width 227 height 32
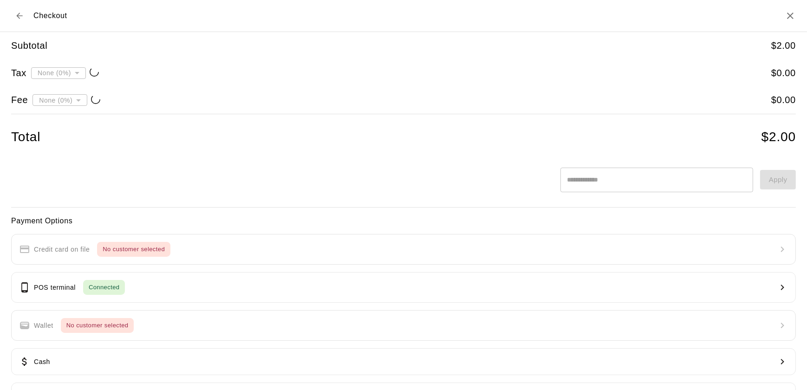
type input "**********"
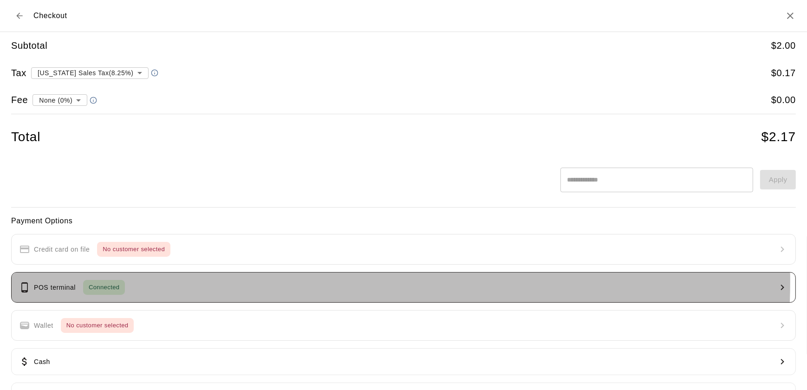
click at [241, 281] on button "POS terminal Connected" at bounding box center [403, 287] width 785 height 31
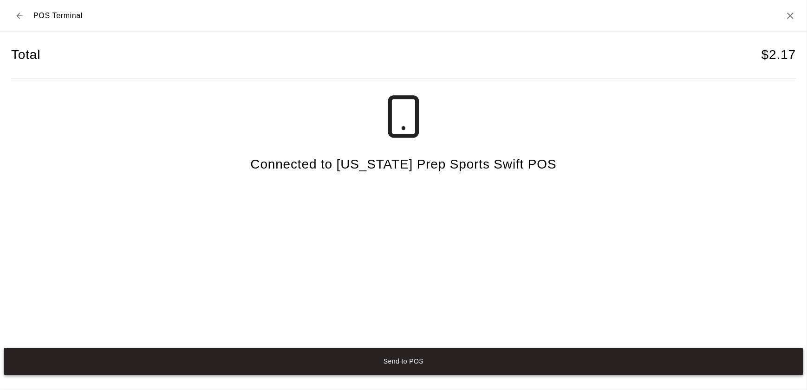
click at [272, 373] on button "Send to POS" at bounding box center [404, 361] width 800 height 27
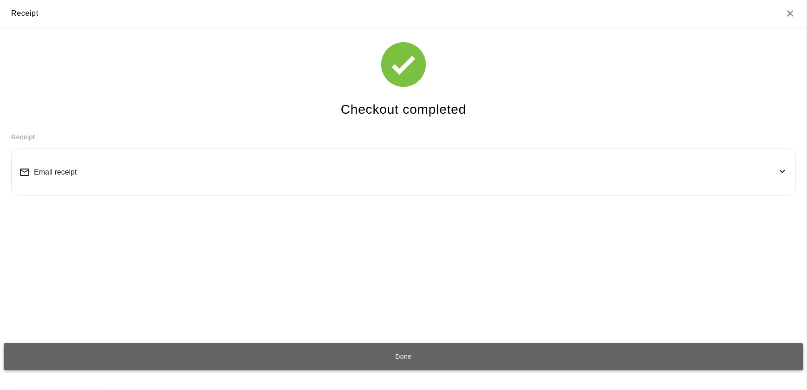
click at [377, 347] on button "Done" at bounding box center [404, 356] width 800 height 27
